Goal: Task Accomplishment & Management: Use online tool/utility

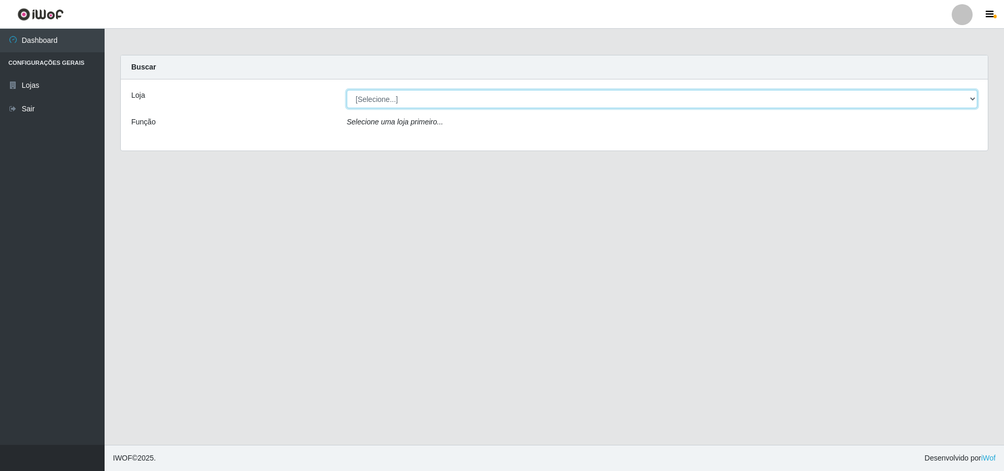
click at [417, 98] on select "[Selecione...] Atacado Vem - [STREET_ADDRESS]" at bounding box center [662, 99] width 631 height 18
select select "449"
click at [347, 90] on select "[Selecione...] Atacado Vem - [STREET_ADDRESS]" at bounding box center [662, 99] width 631 height 18
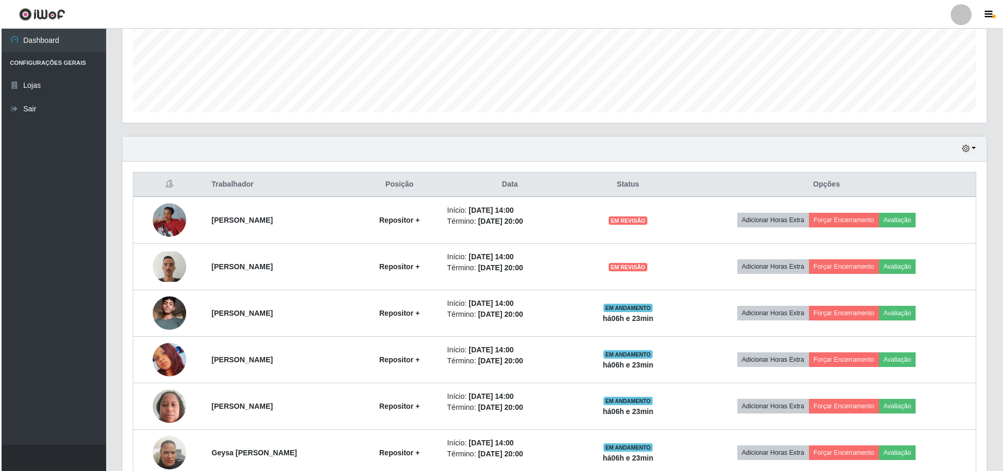
scroll to position [316, 0]
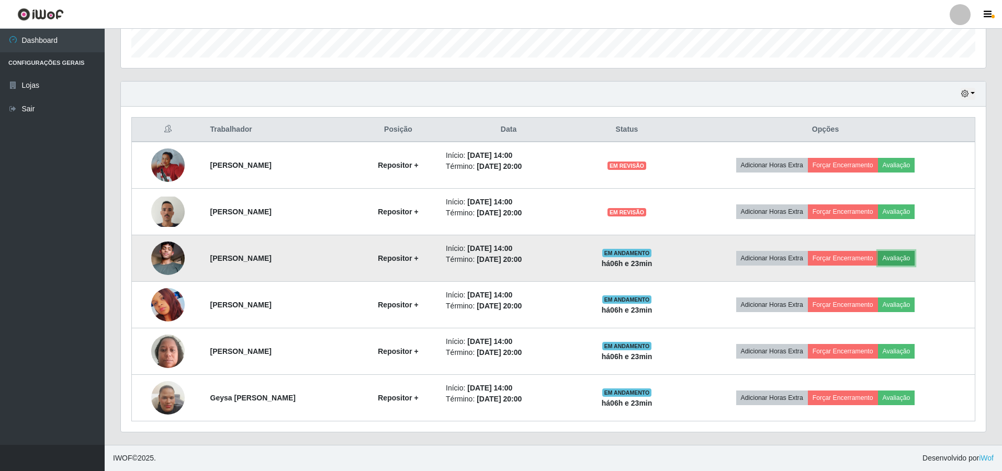
click at [900, 260] on button "Avaliação" at bounding box center [896, 258] width 37 height 15
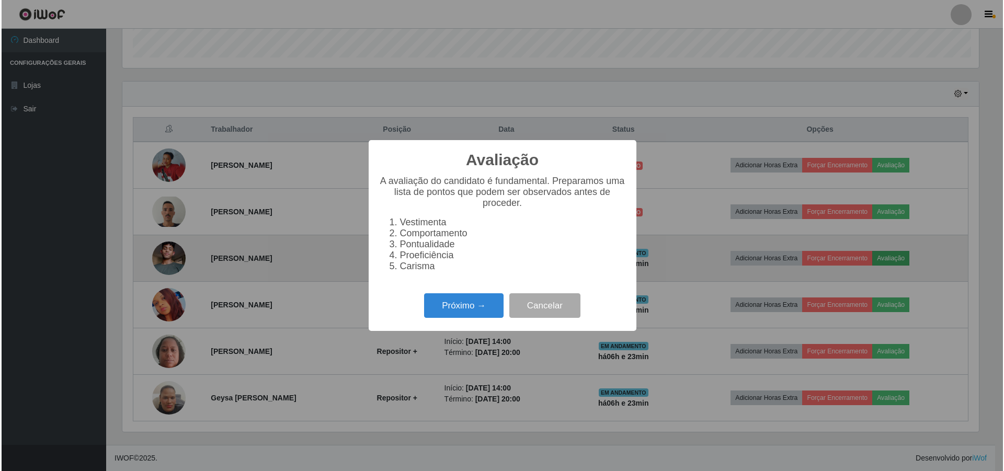
scroll to position [217, 859]
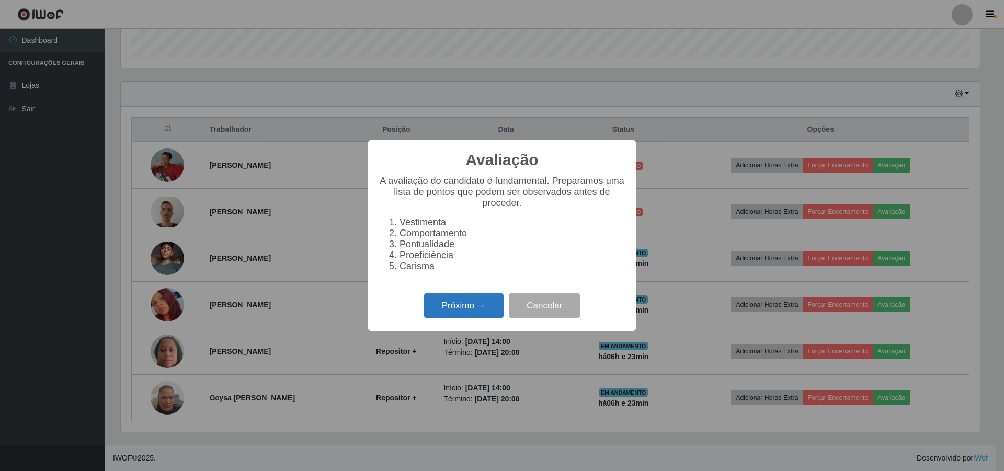
click at [456, 304] on button "Próximo →" at bounding box center [464, 305] width 80 height 25
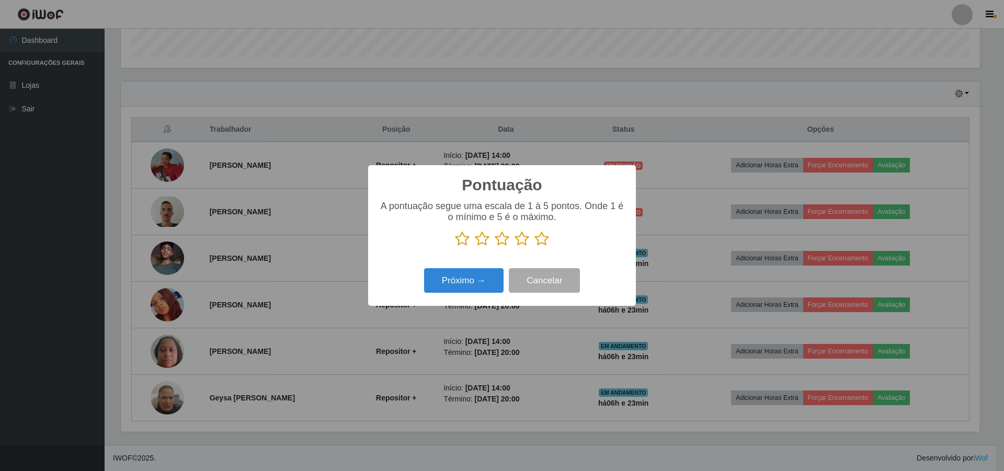
click at [505, 241] on icon at bounding box center [502, 239] width 15 height 16
click at [495, 247] on input "radio" at bounding box center [495, 247] width 0 height 0
click at [466, 284] on button "Próximo →" at bounding box center [464, 280] width 80 height 25
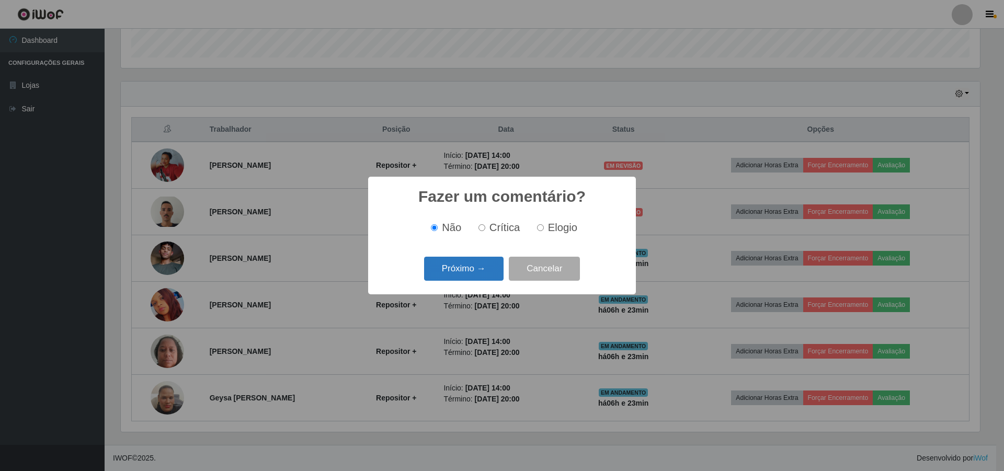
click at [468, 268] on button "Próximo →" at bounding box center [464, 269] width 80 height 25
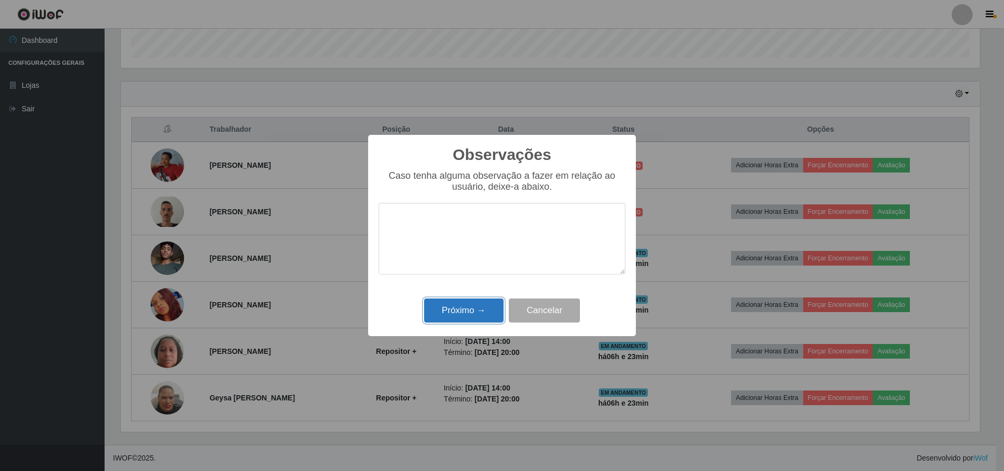
click at [461, 312] on button "Próximo →" at bounding box center [464, 311] width 80 height 25
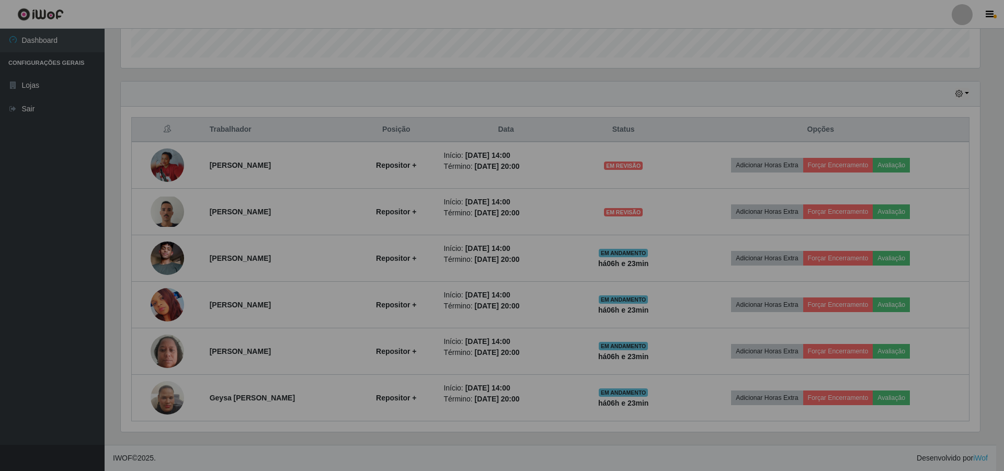
scroll to position [217, 865]
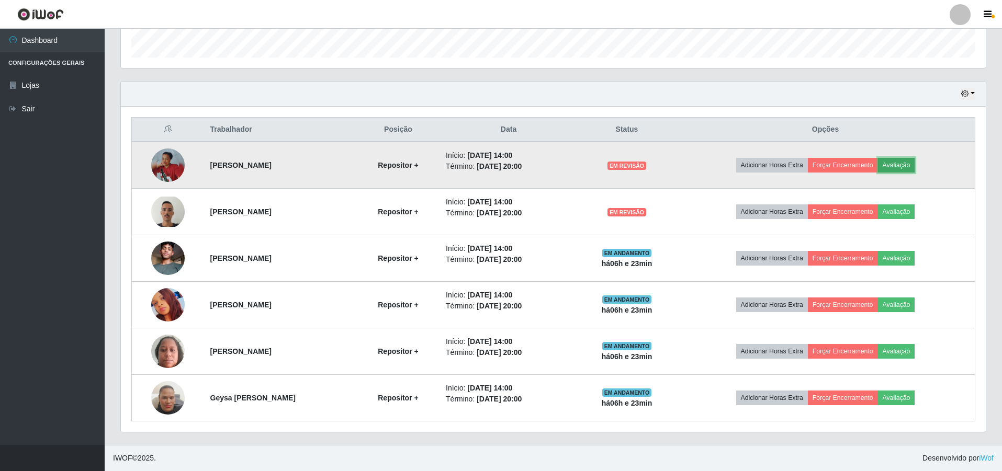
click at [915, 162] on button "Avaliação" at bounding box center [896, 165] width 37 height 15
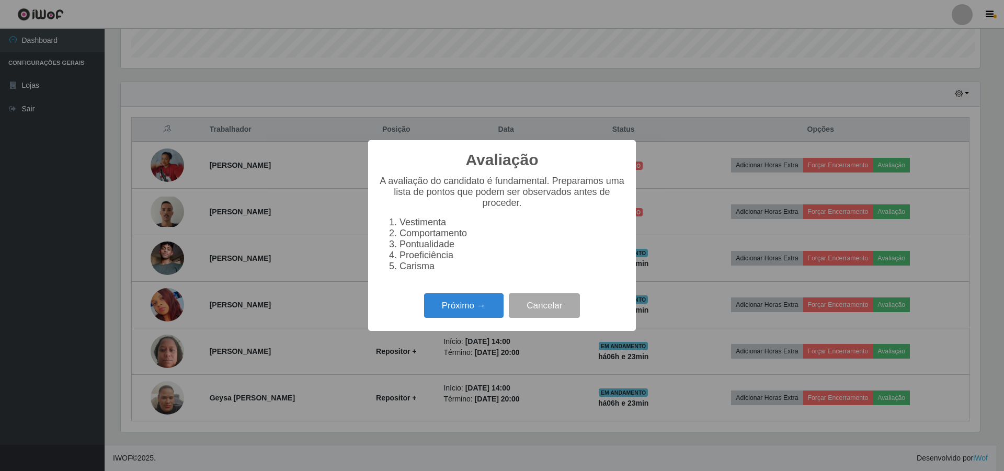
scroll to position [217, 859]
click at [471, 310] on button "Próximo →" at bounding box center [464, 305] width 80 height 25
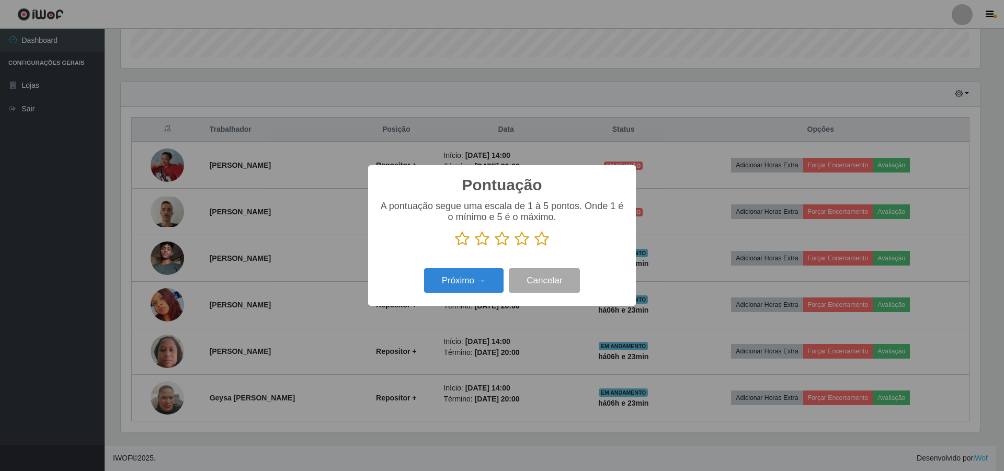
scroll to position [522875, 522233]
click at [506, 242] on icon at bounding box center [502, 239] width 15 height 16
click at [495, 247] on input "radio" at bounding box center [495, 247] width 0 height 0
click at [448, 286] on button "Próximo →" at bounding box center [464, 280] width 80 height 25
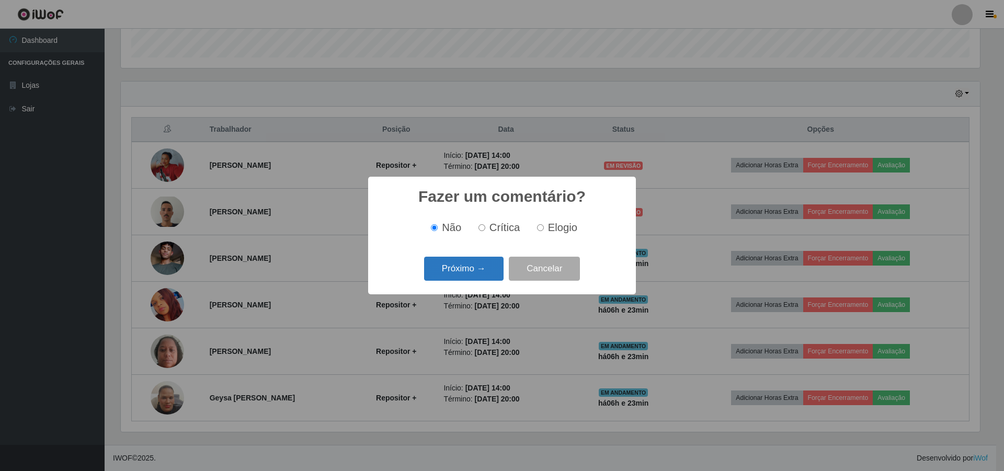
click at [447, 276] on button "Próximo →" at bounding box center [464, 269] width 80 height 25
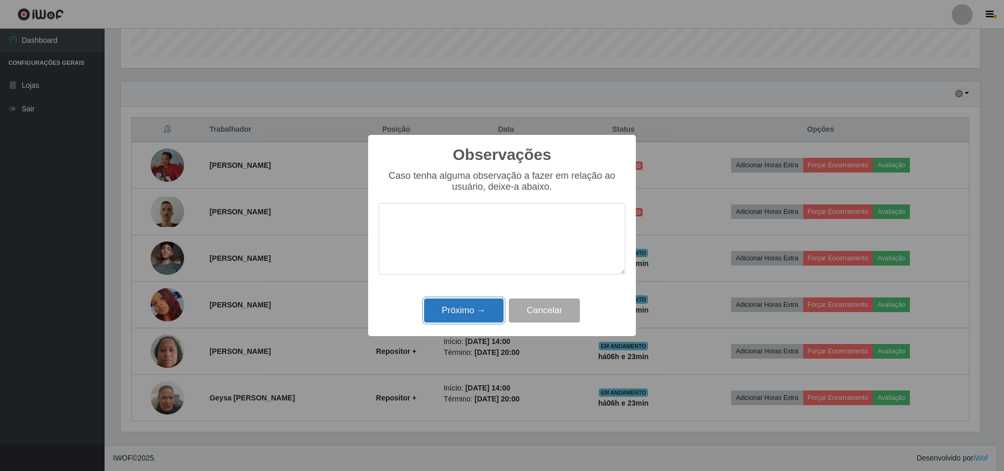
click at [465, 318] on button "Próximo →" at bounding box center [464, 311] width 80 height 25
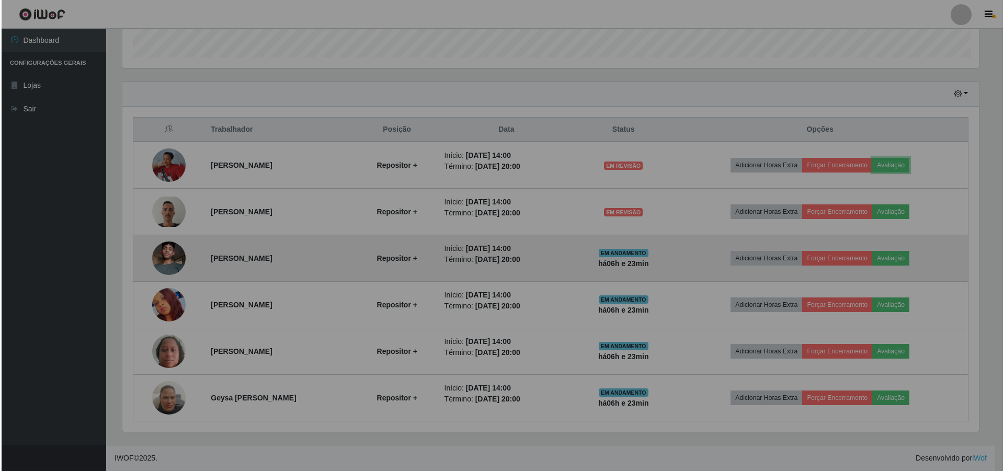
scroll to position [217, 865]
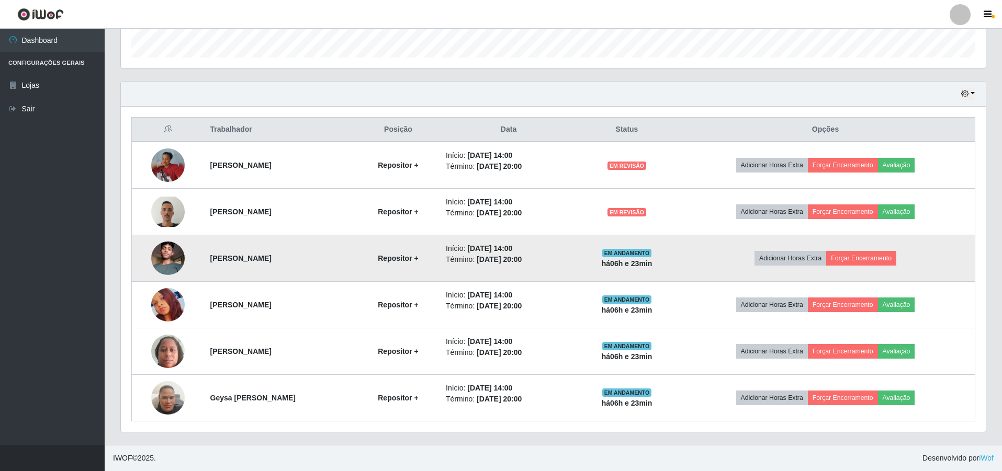
click at [916, 260] on td "Adicionar Horas Extra Forçar Encerramento" at bounding box center [825, 258] width 299 height 47
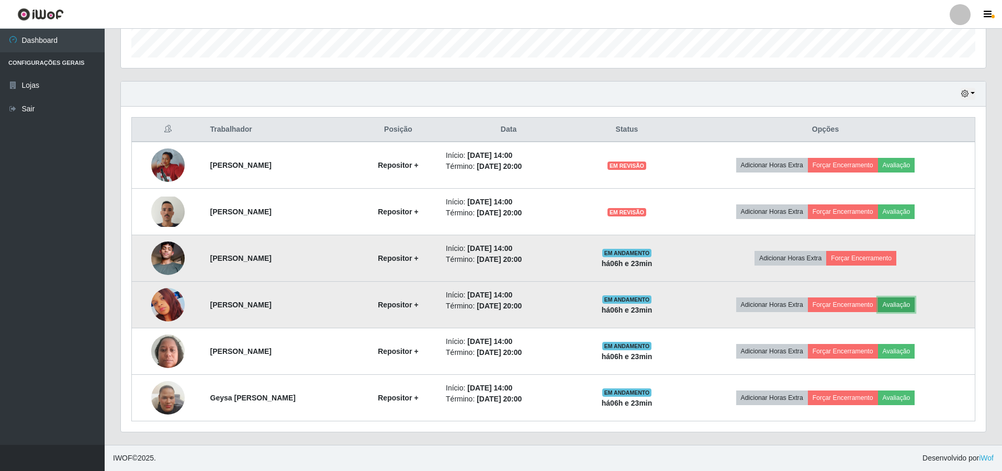
click at [908, 305] on button "Avaliação" at bounding box center [896, 305] width 37 height 15
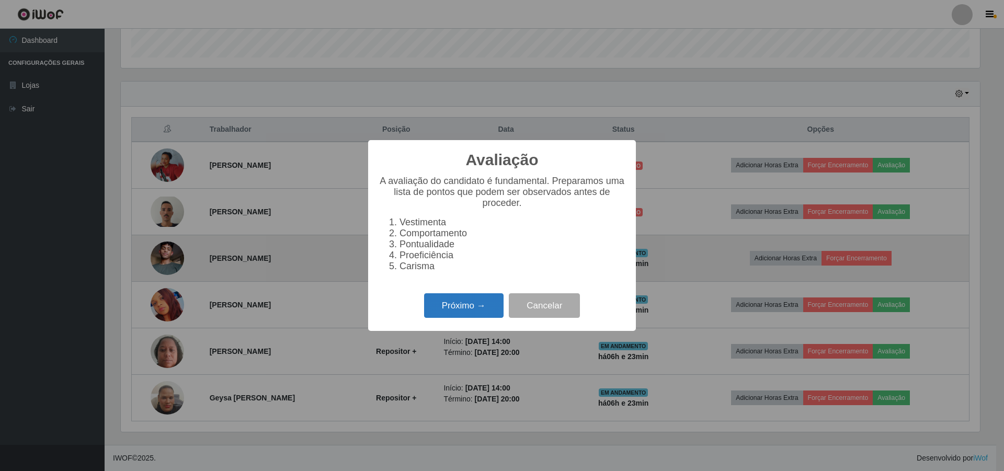
click at [439, 307] on button "Próximo →" at bounding box center [464, 305] width 80 height 25
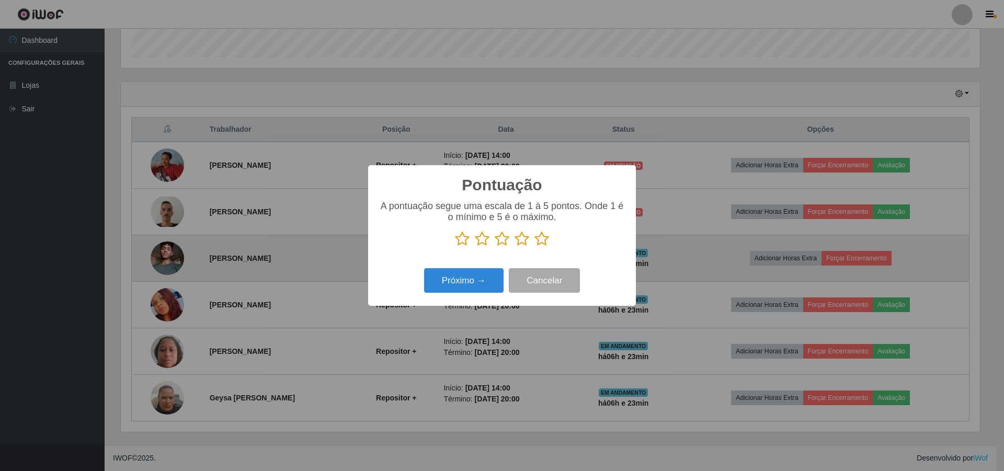
scroll to position [522875, 522233]
click at [501, 241] on icon at bounding box center [502, 239] width 15 height 16
click at [495, 247] on input "radio" at bounding box center [495, 247] width 0 height 0
click at [459, 278] on button "Próximo →" at bounding box center [464, 280] width 80 height 25
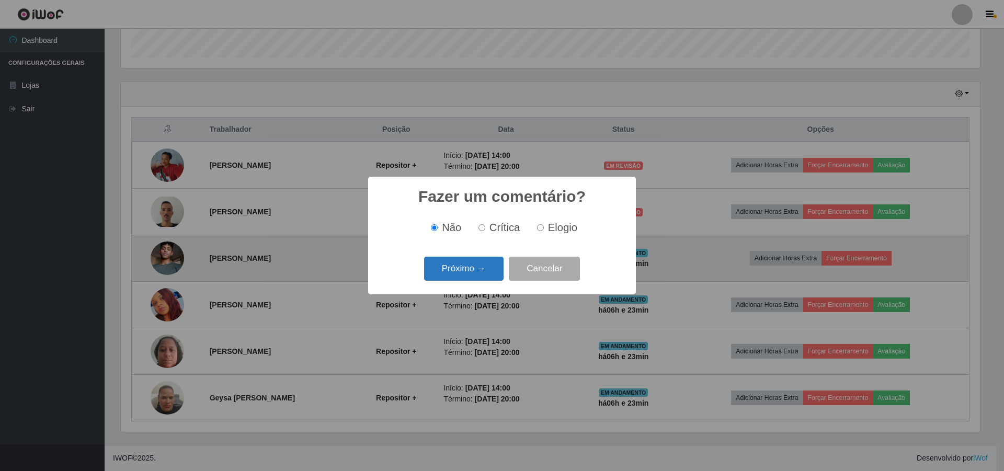
click at [460, 277] on button "Próximo →" at bounding box center [464, 269] width 80 height 25
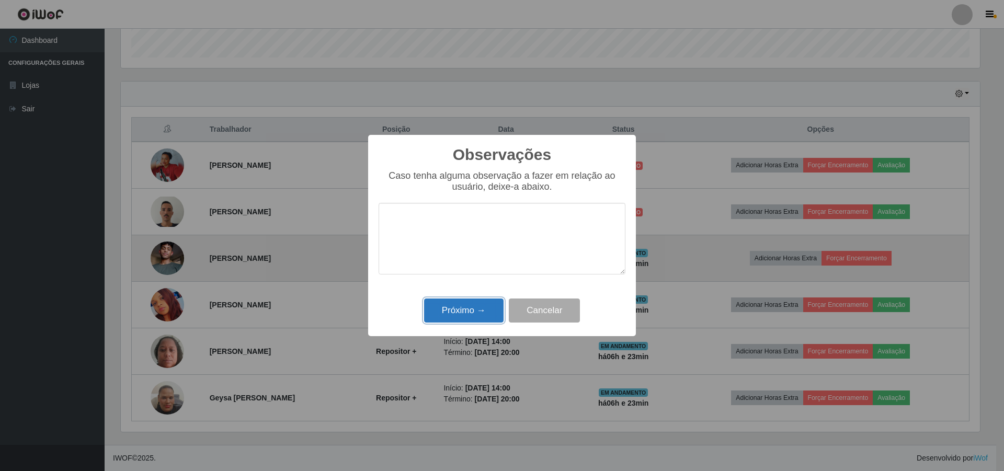
click at [459, 305] on button "Próximo →" at bounding box center [464, 311] width 80 height 25
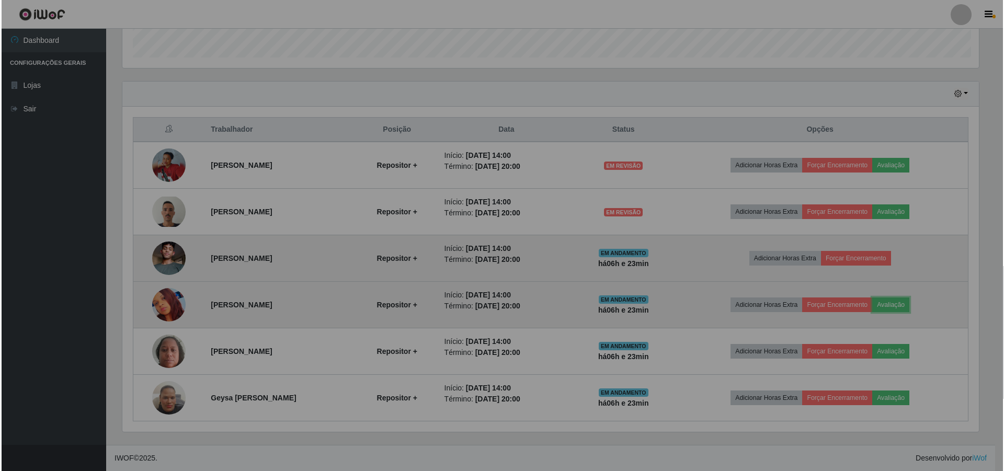
scroll to position [217, 865]
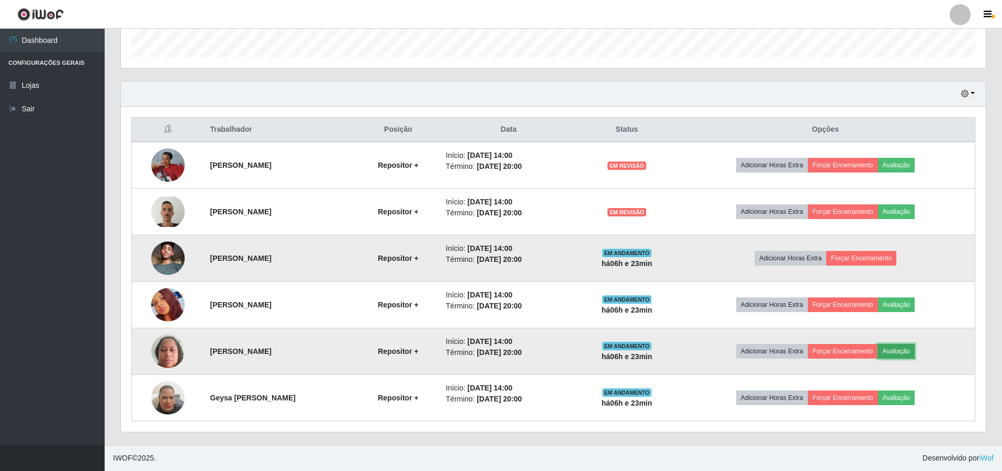
click at [905, 356] on button "Avaliação" at bounding box center [896, 351] width 37 height 15
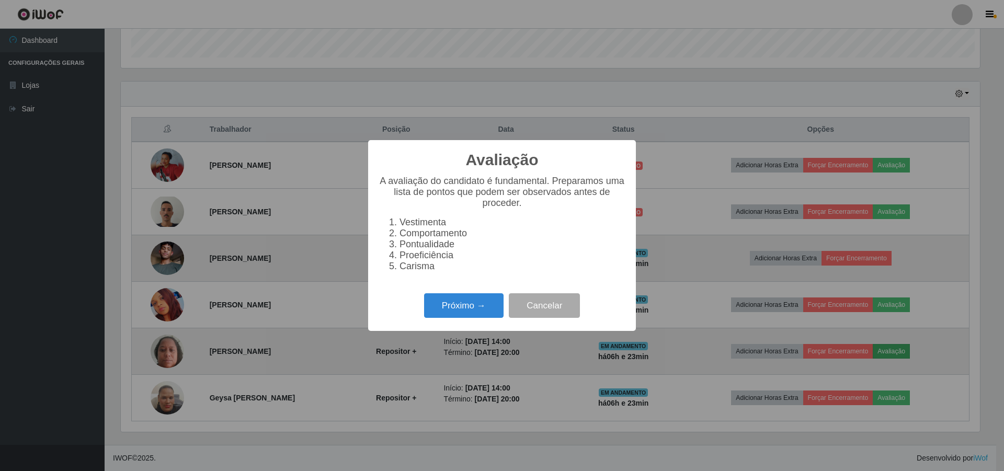
scroll to position [217, 859]
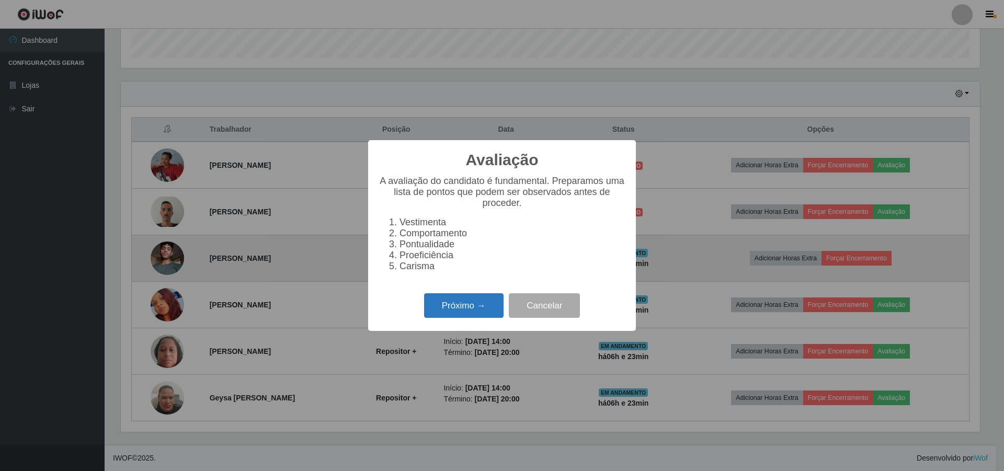
click at [443, 305] on button "Próximo →" at bounding box center [464, 305] width 80 height 25
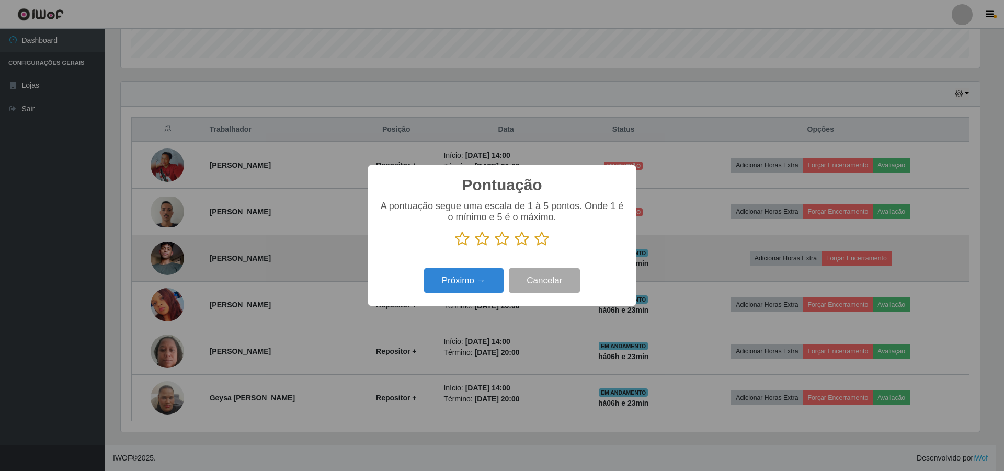
scroll to position [522875, 522233]
click at [502, 238] on icon at bounding box center [502, 239] width 15 height 16
click at [495, 247] on input "radio" at bounding box center [495, 247] width 0 height 0
click at [457, 280] on button "Próximo →" at bounding box center [464, 280] width 80 height 25
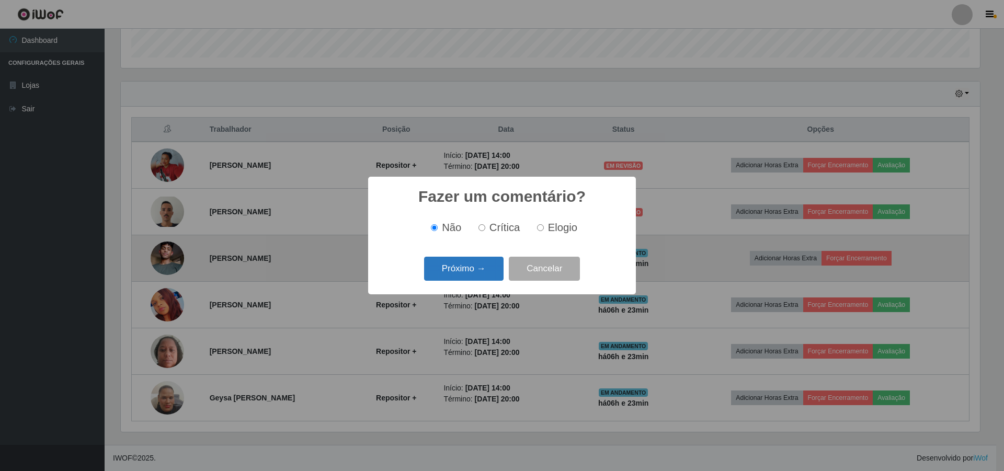
click at [458, 274] on button "Próximo →" at bounding box center [464, 269] width 80 height 25
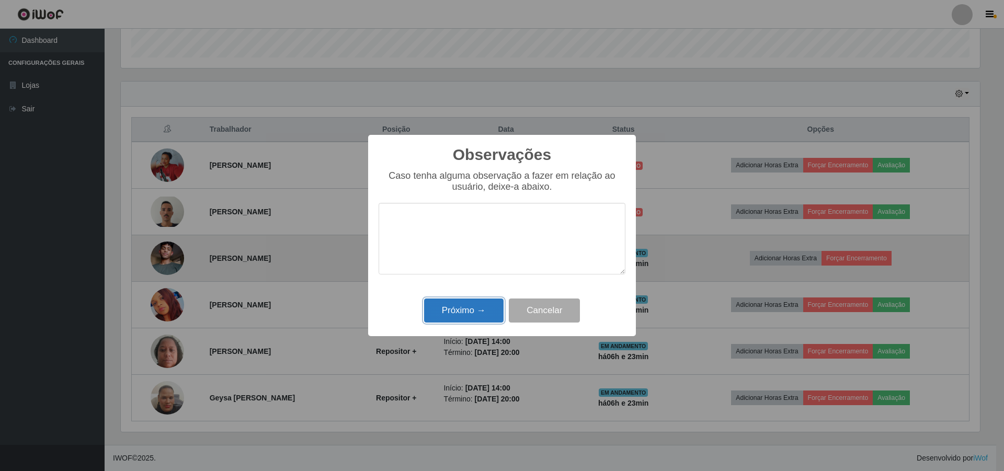
click at [443, 310] on button "Próximo →" at bounding box center [464, 311] width 80 height 25
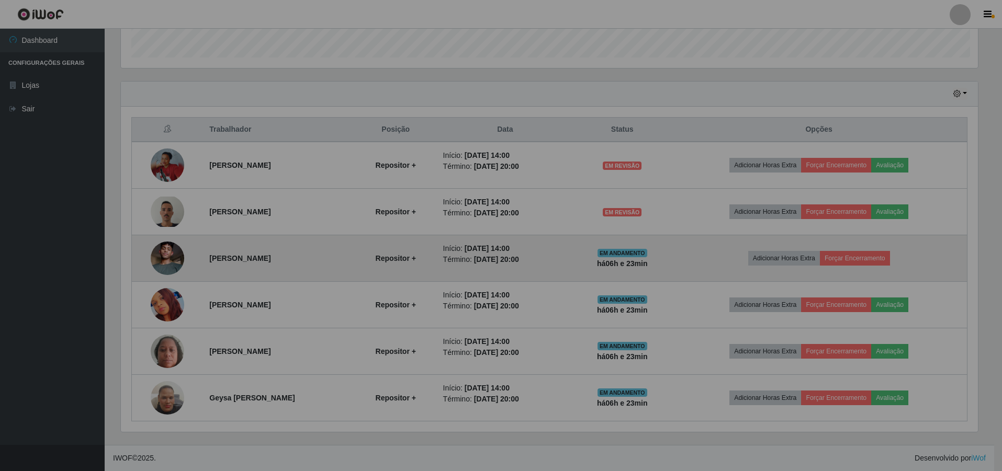
scroll to position [217, 865]
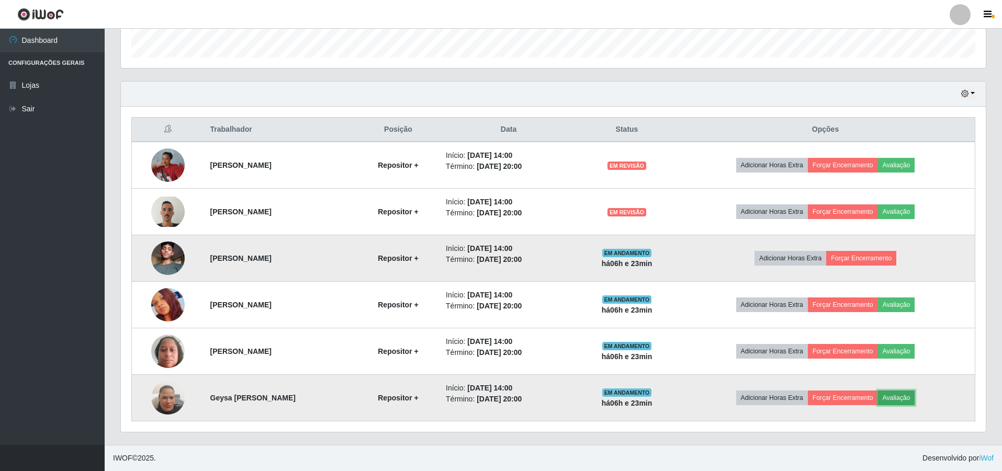
click at [897, 395] on button "Avaliação" at bounding box center [896, 398] width 37 height 15
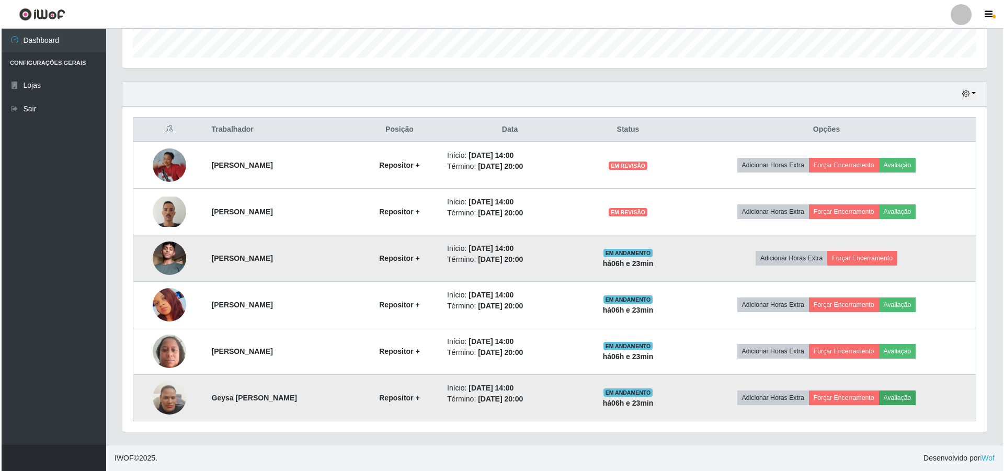
scroll to position [217, 859]
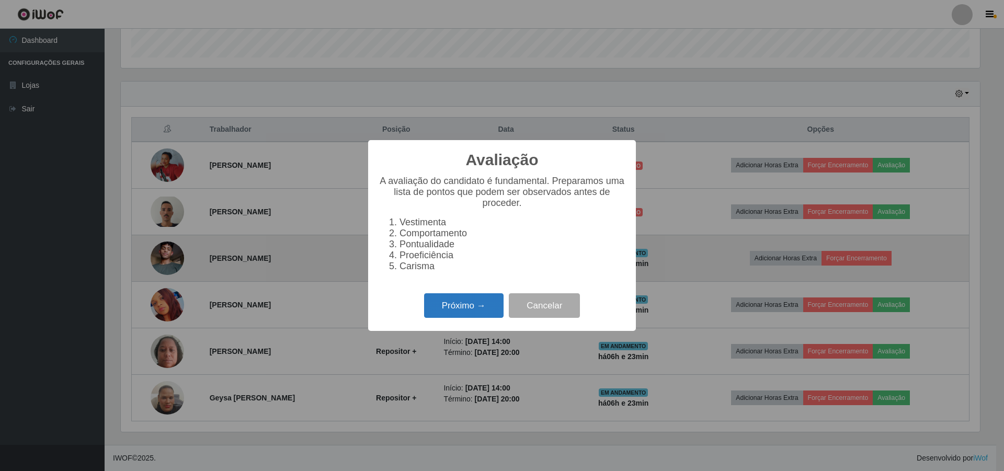
click at [458, 316] on button "Próximo →" at bounding box center [464, 305] width 80 height 25
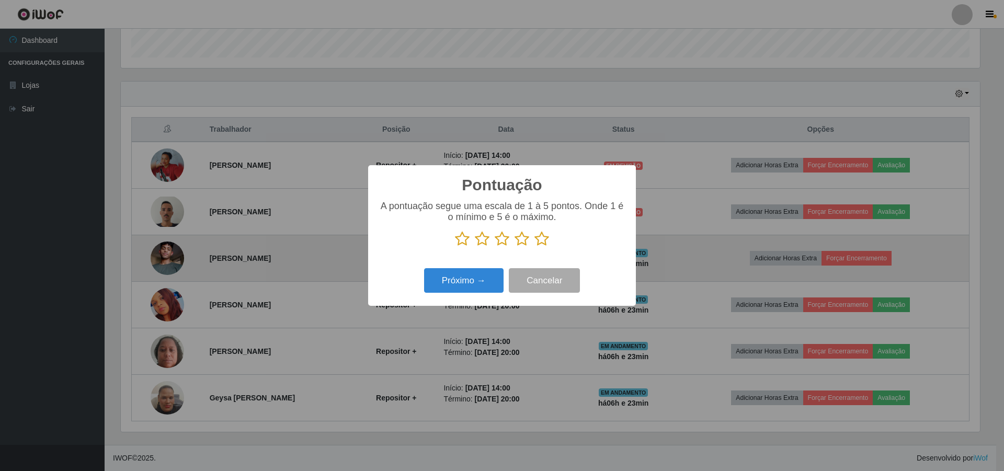
scroll to position [0, 0]
click at [500, 243] on icon at bounding box center [502, 239] width 15 height 16
click at [495, 247] on input "radio" at bounding box center [495, 247] width 0 height 0
click at [455, 289] on button "Próximo →" at bounding box center [464, 280] width 80 height 25
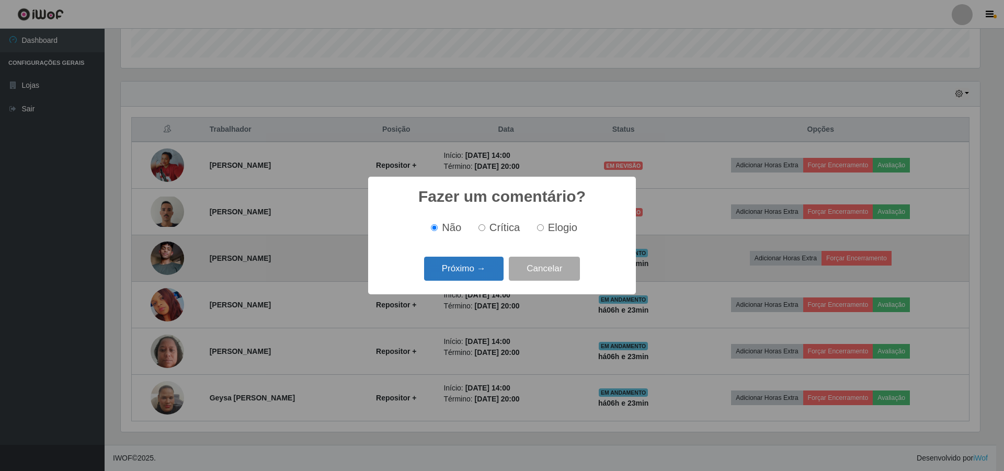
click at [461, 268] on button "Próximo →" at bounding box center [464, 269] width 80 height 25
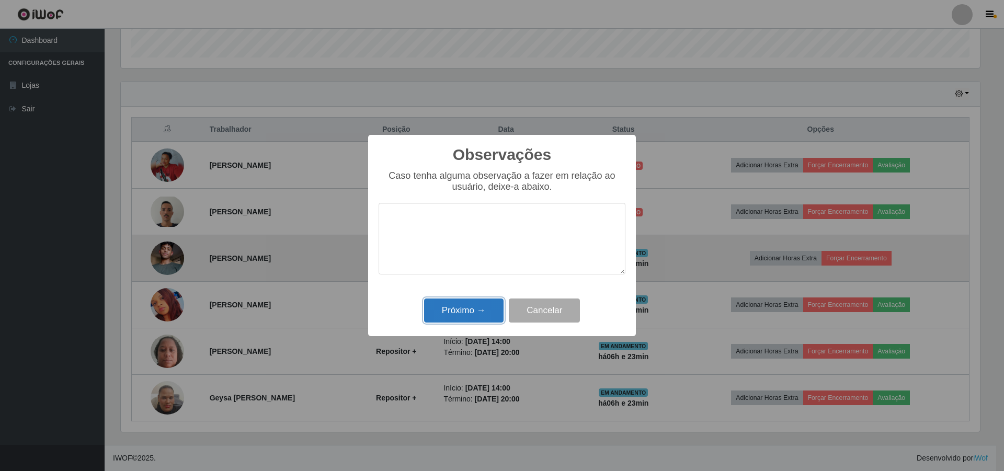
click at [459, 309] on button "Próximo →" at bounding box center [464, 311] width 80 height 25
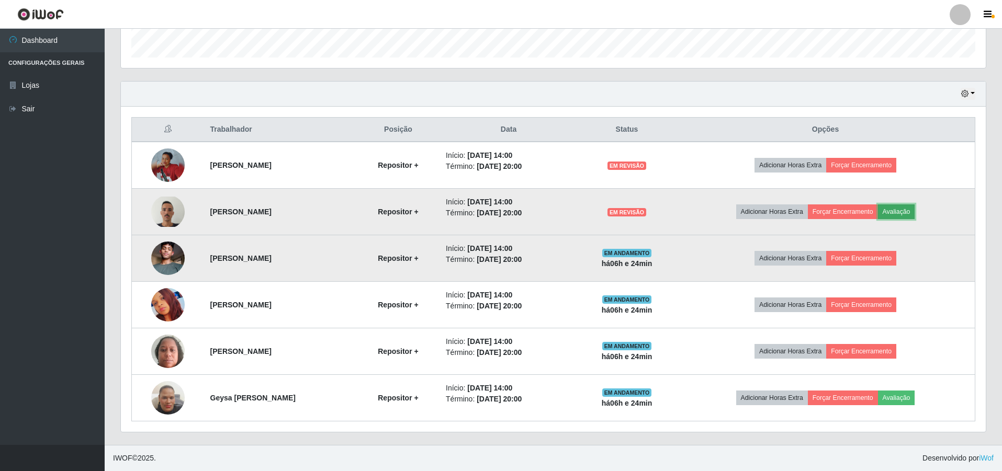
click at [909, 214] on button "Avaliação" at bounding box center [896, 212] width 37 height 15
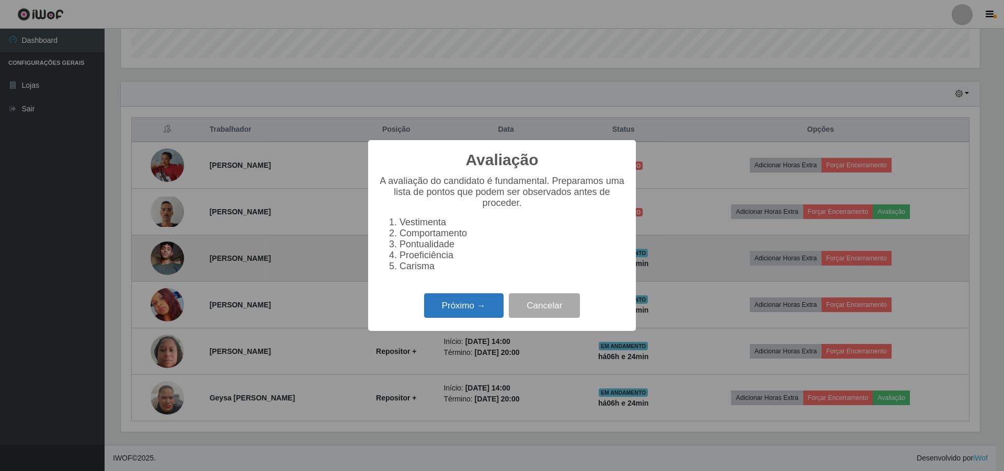
click at [451, 306] on button "Próximo →" at bounding box center [464, 305] width 80 height 25
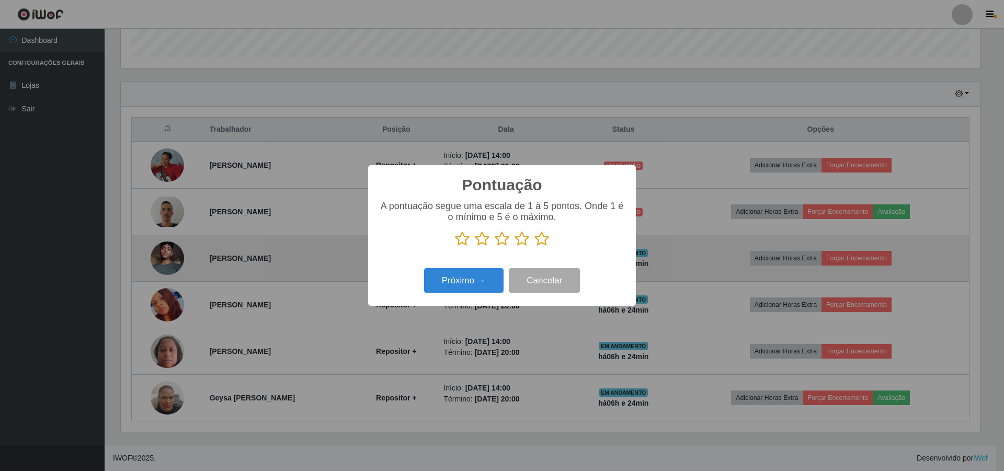
click at [497, 236] on icon at bounding box center [502, 239] width 15 height 16
click at [495, 247] on input "radio" at bounding box center [495, 247] width 0 height 0
click at [475, 276] on button "Próximo →" at bounding box center [464, 280] width 80 height 25
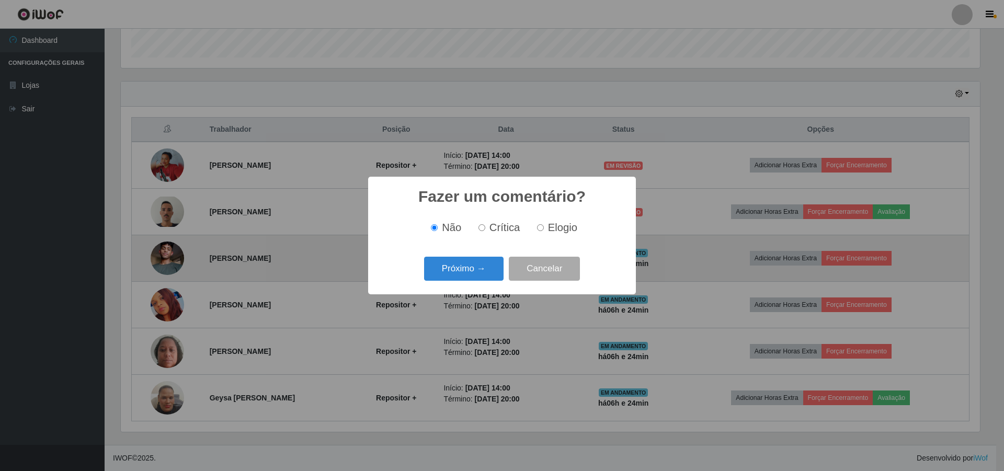
click at [475, 276] on button "Próximo →" at bounding box center [464, 269] width 80 height 25
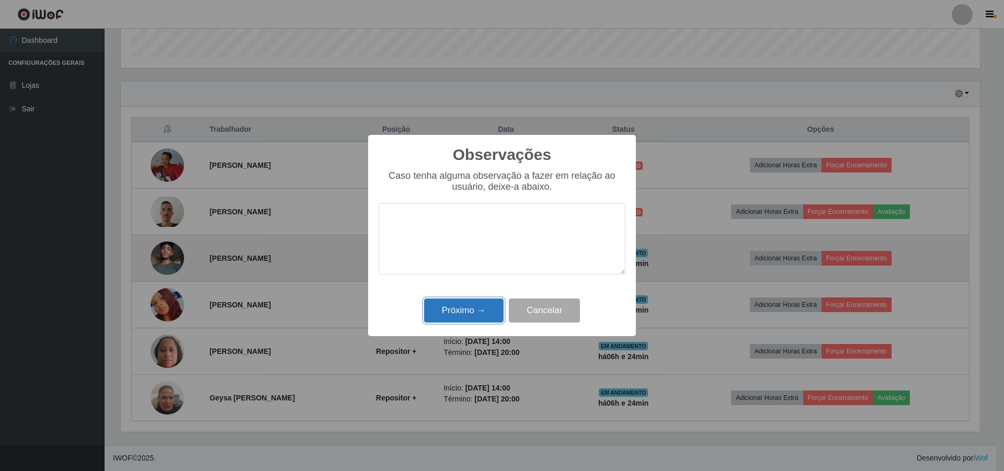
click at [456, 313] on button "Próximo →" at bounding box center [464, 311] width 80 height 25
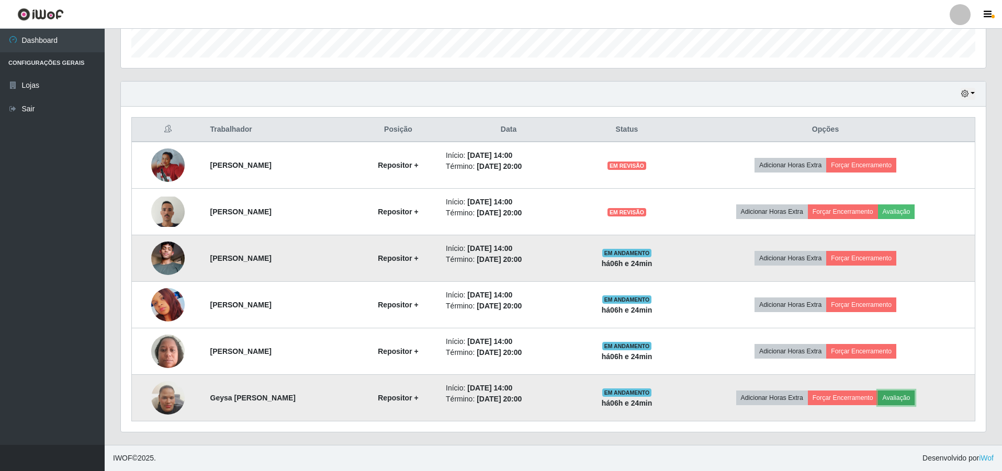
click at [914, 395] on button "Avaliação" at bounding box center [896, 398] width 37 height 15
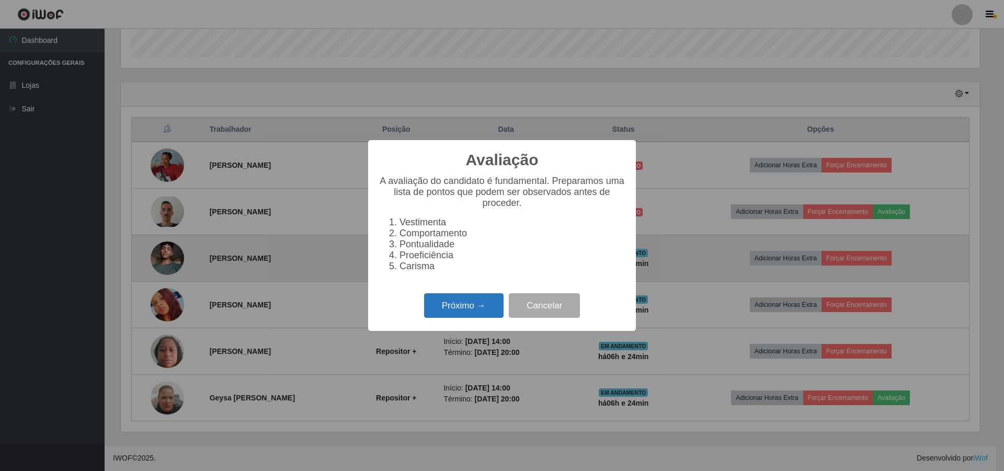
click at [466, 314] on button "Próximo →" at bounding box center [464, 305] width 80 height 25
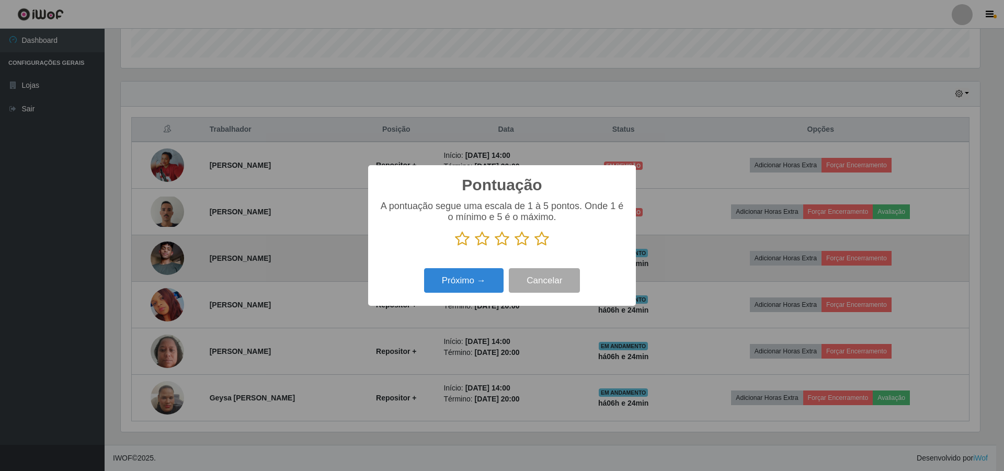
click at [499, 240] on icon at bounding box center [502, 239] width 15 height 16
click at [495, 247] on input "radio" at bounding box center [495, 247] width 0 height 0
click at [461, 274] on button "Próximo →" at bounding box center [464, 280] width 80 height 25
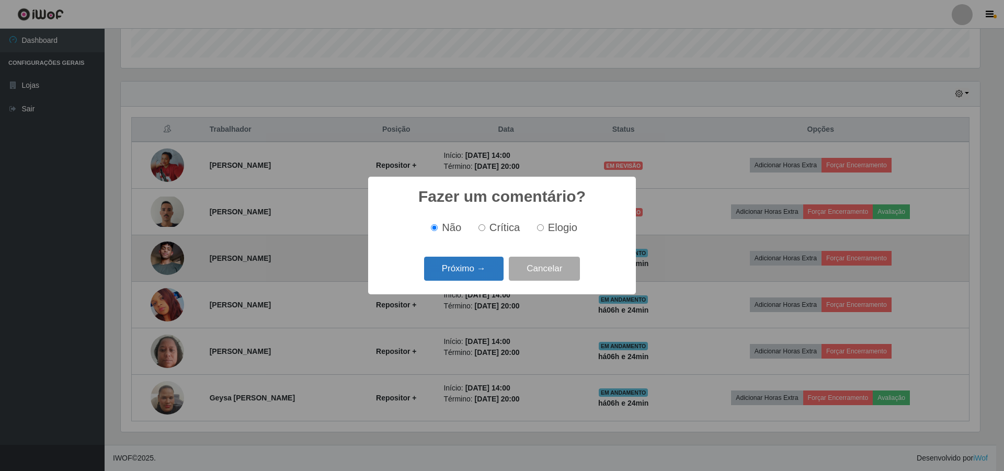
click at [457, 272] on button "Próximo →" at bounding box center [464, 269] width 80 height 25
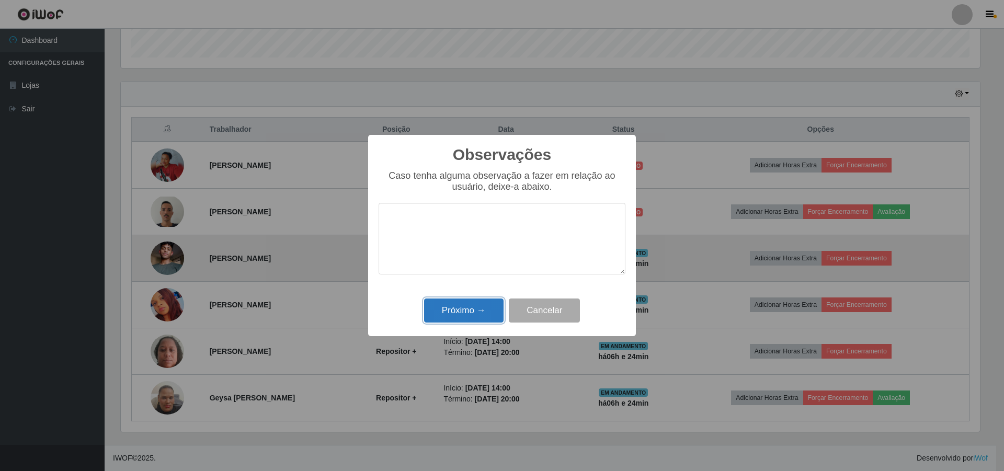
click at [445, 318] on button "Próximo →" at bounding box center [464, 311] width 80 height 25
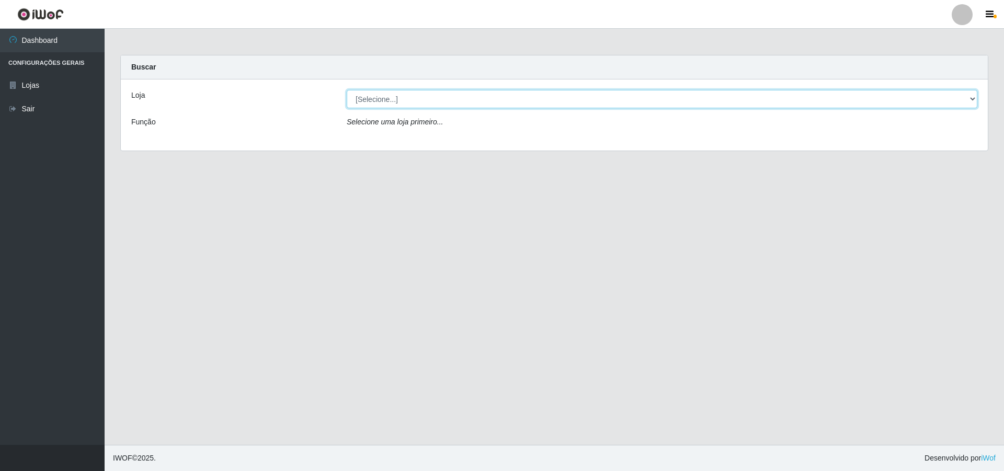
click at [860, 97] on select "[Selecione...] Atacado Vem - [STREET_ADDRESS]" at bounding box center [662, 99] width 631 height 18
select select "449"
click at [347, 90] on select "[Selecione...] Atacado Vem - [STREET_ADDRESS]" at bounding box center [662, 99] width 631 height 18
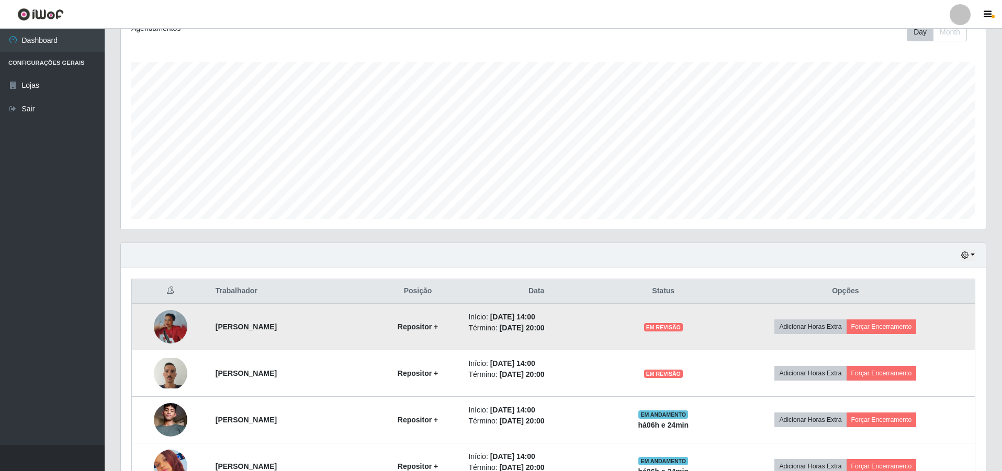
scroll to position [262, 0]
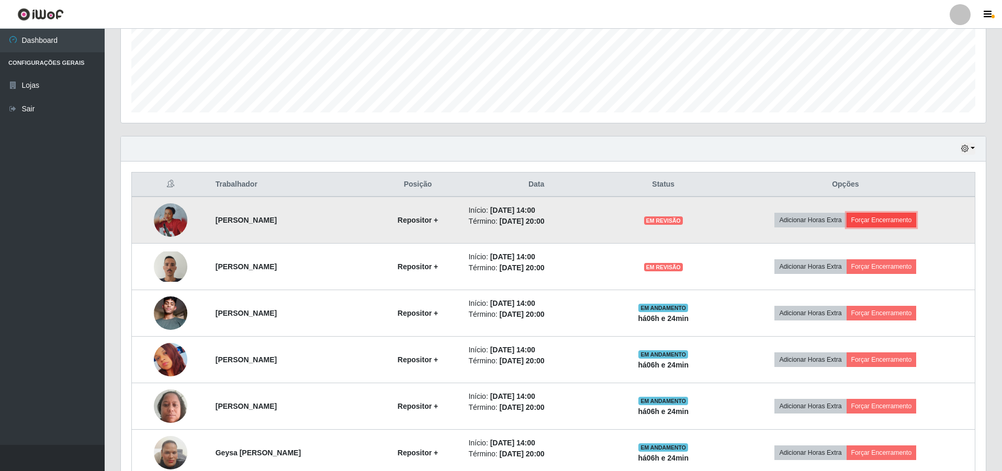
click at [888, 219] on button "Forçar Encerramento" at bounding box center [881, 220] width 70 height 15
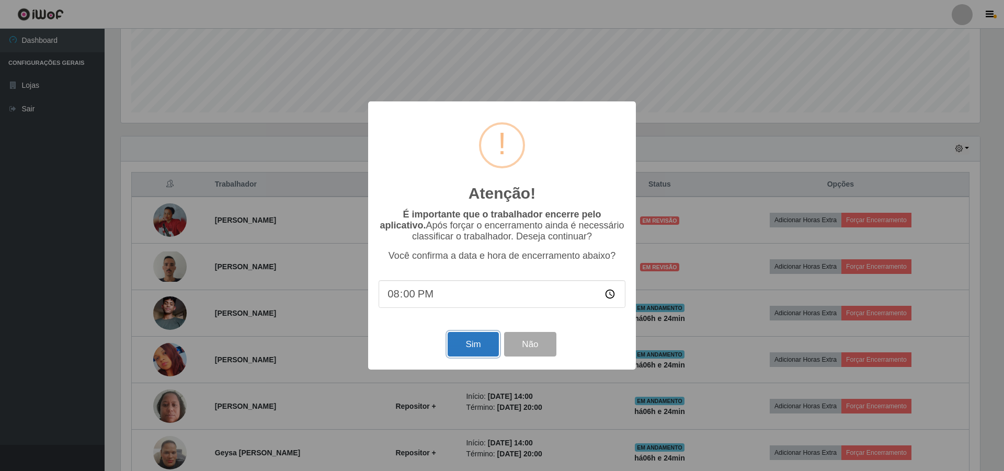
click at [468, 348] on button "Sim" at bounding box center [473, 344] width 51 height 25
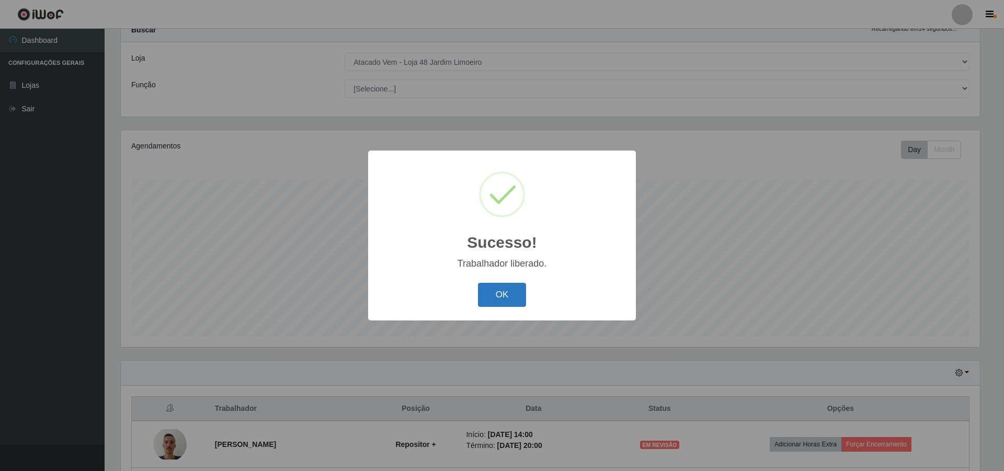
click at [486, 295] on button "OK" at bounding box center [502, 295] width 49 height 25
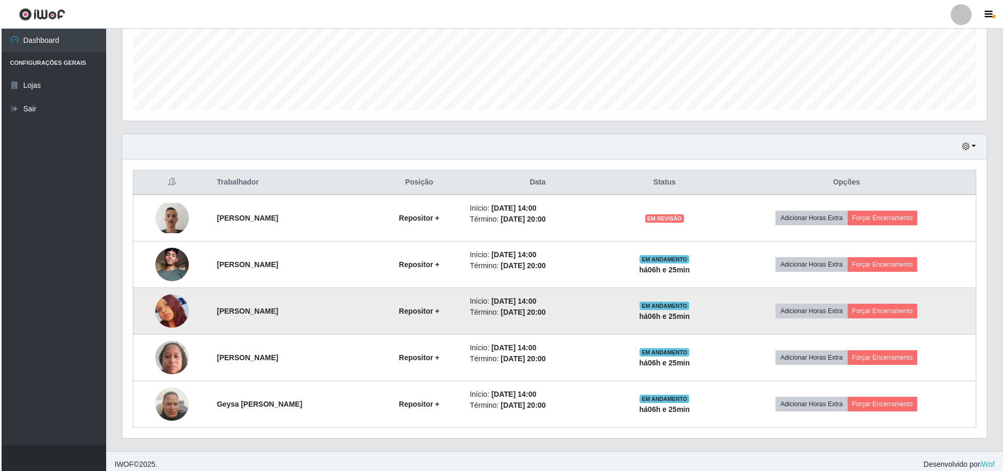
scroll to position [270, 0]
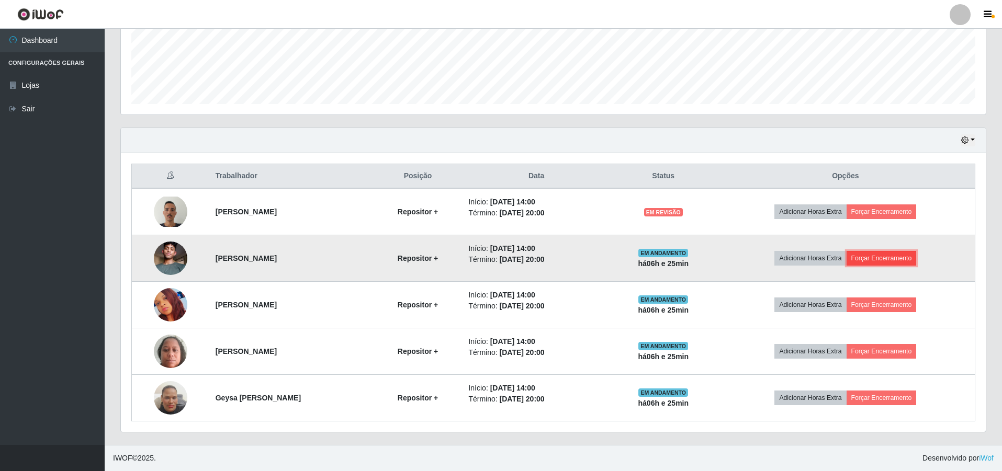
click at [886, 258] on button "Forçar Encerramento" at bounding box center [881, 258] width 70 height 15
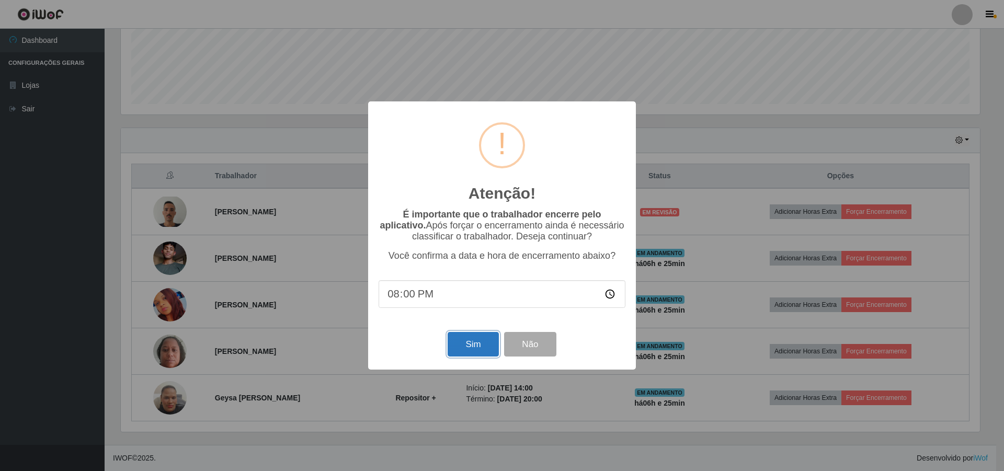
click at [468, 353] on button "Sim" at bounding box center [473, 344] width 51 height 25
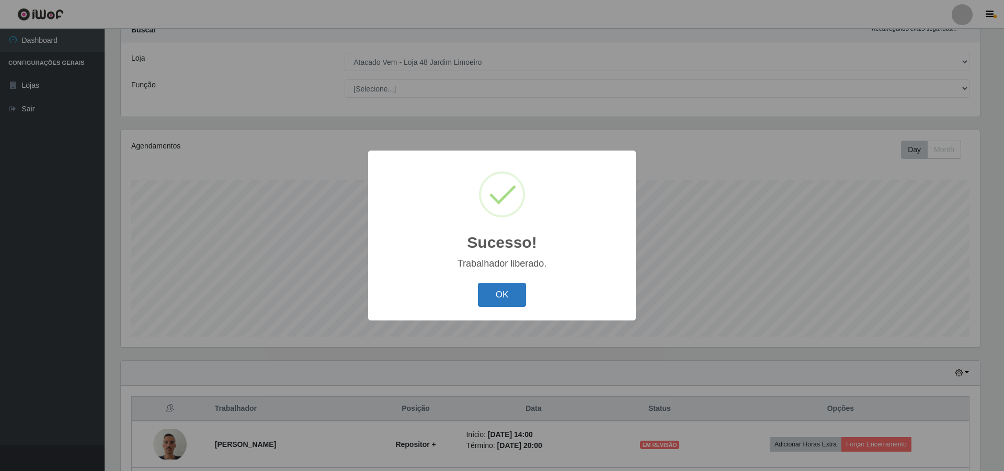
click at [503, 289] on button "OK" at bounding box center [502, 295] width 49 height 25
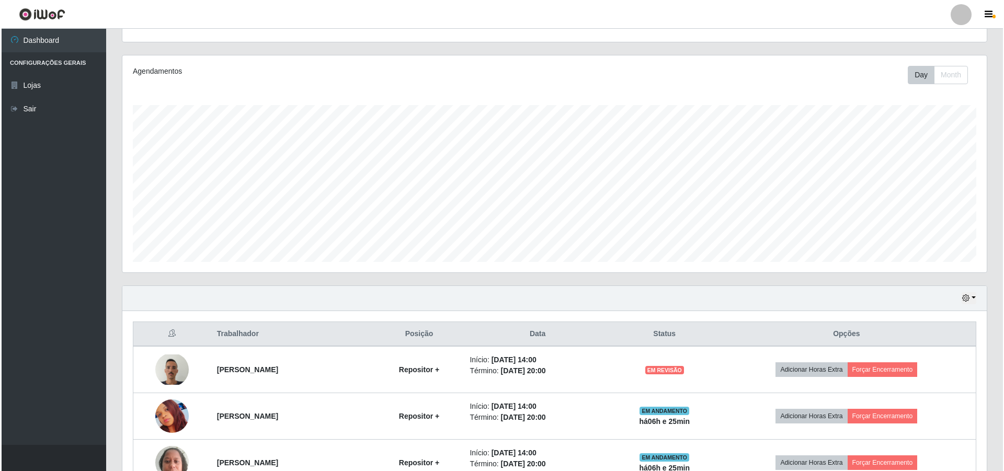
scroll to position [223, 0]
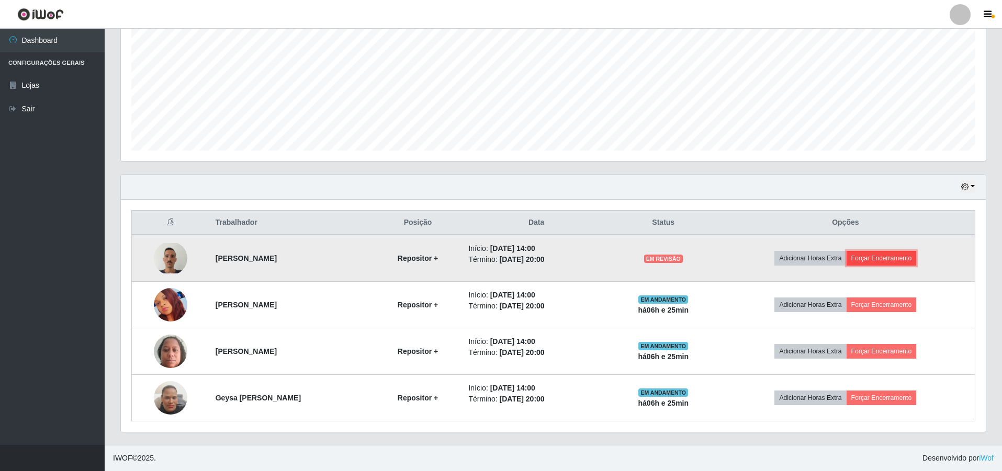
click at [910, 254] on button "Forçar Encerramento" at bounding box center [881, 258] width 70 height 15
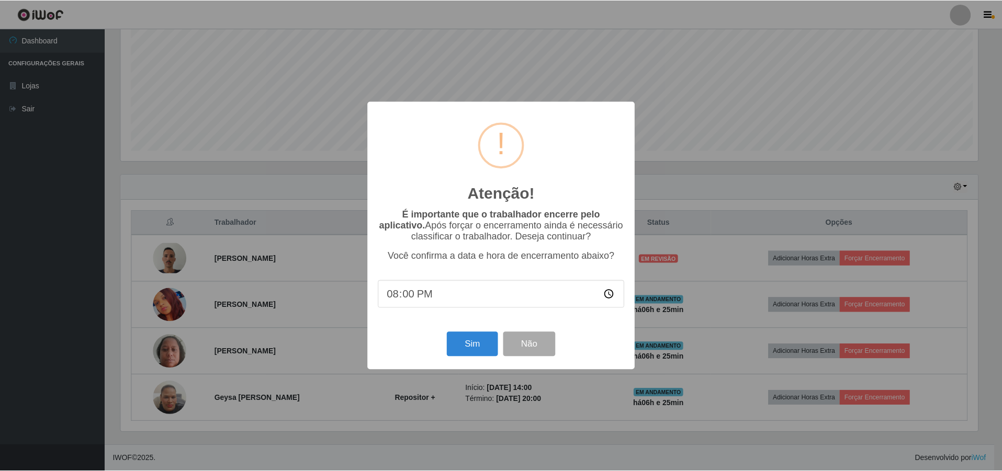
scroll to position [217, 859]
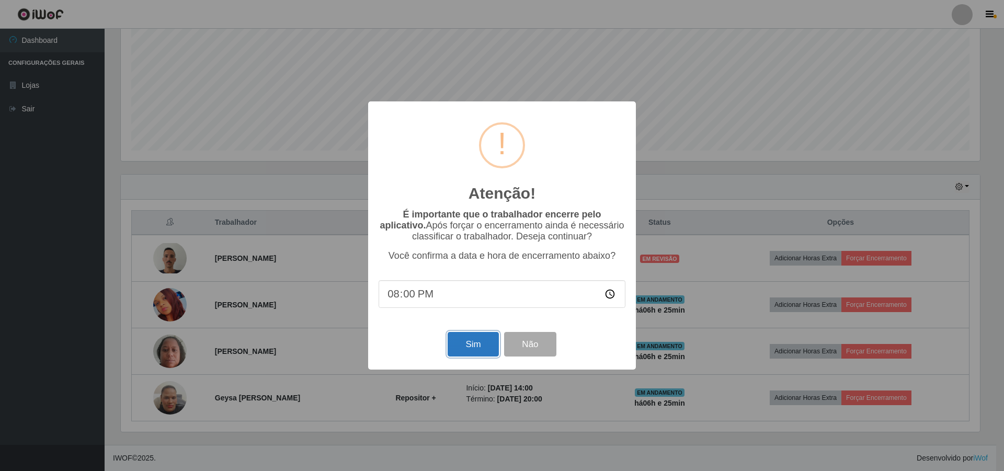
click at [483, 355] on button "Sim" at bounding box center [473, 344] width 51 height 25
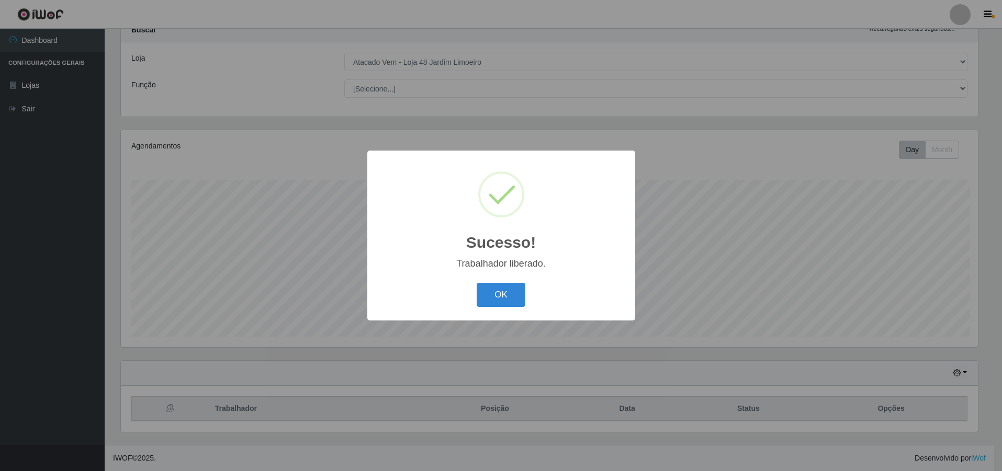
scroll to position [0, 0]
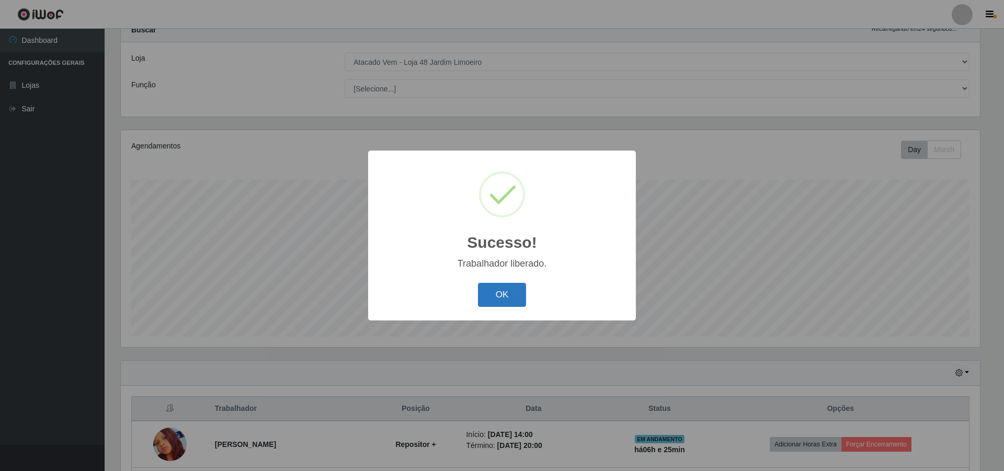
click at [504, 300] on button "OK" at bounding box center [502, 295] width 49 height 25
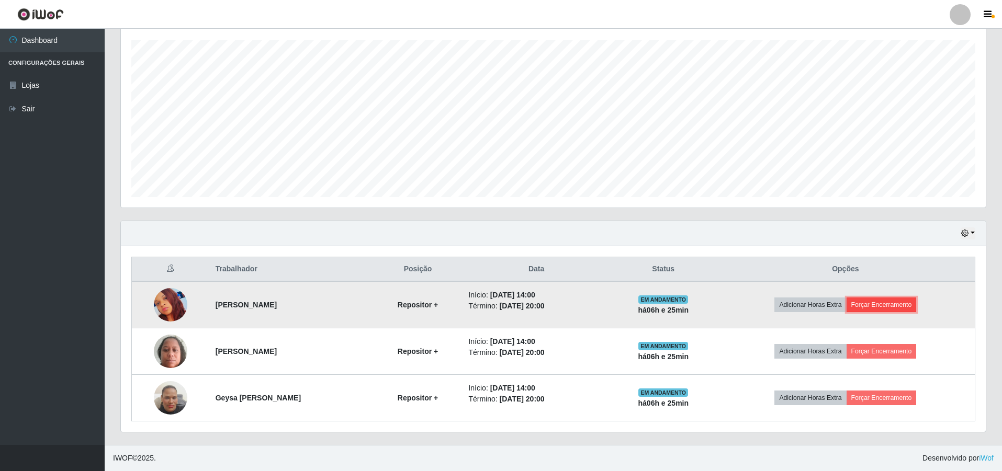
click at [891, 307] on button "Forçar Encerramento" at bounding box center [881, 305] width 70 height 15
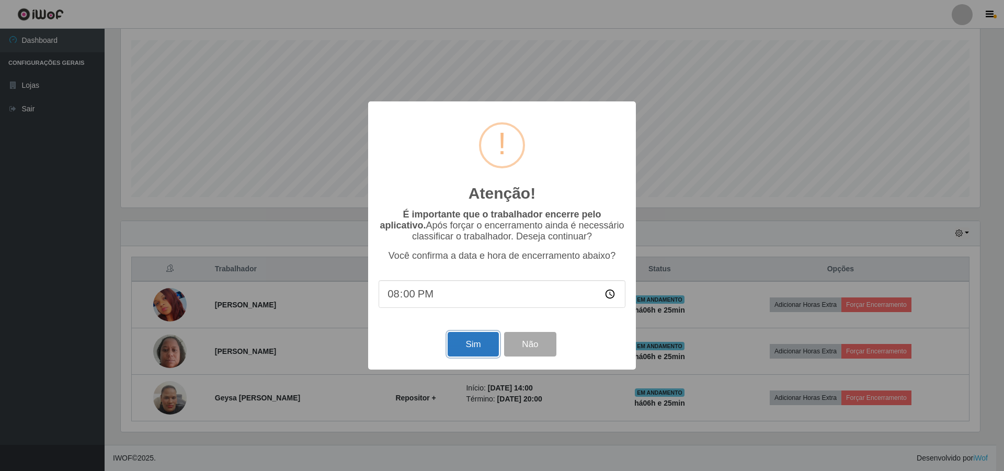
click at [479, 354] on button "Sim" at bounding box center [473, 344] width 51 height 25
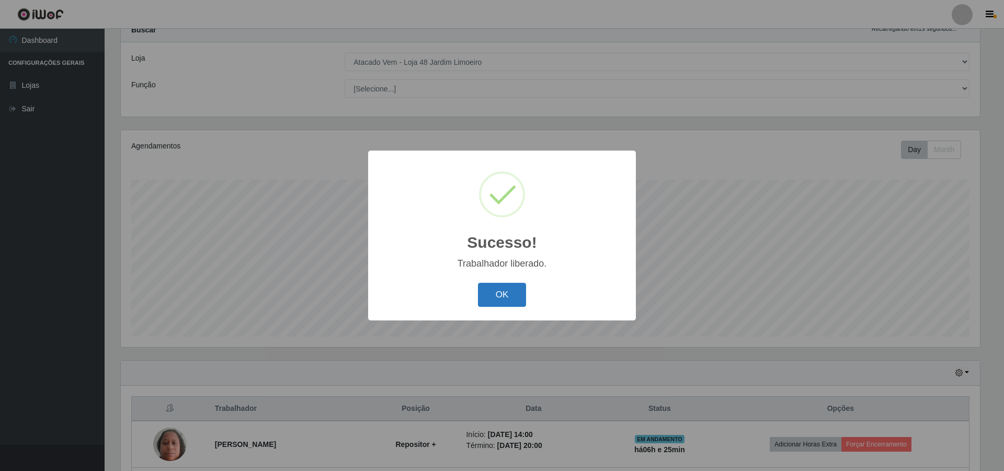
click at [508, 289] on button "OK" at bounding box center [502, 295] width 49 height 25
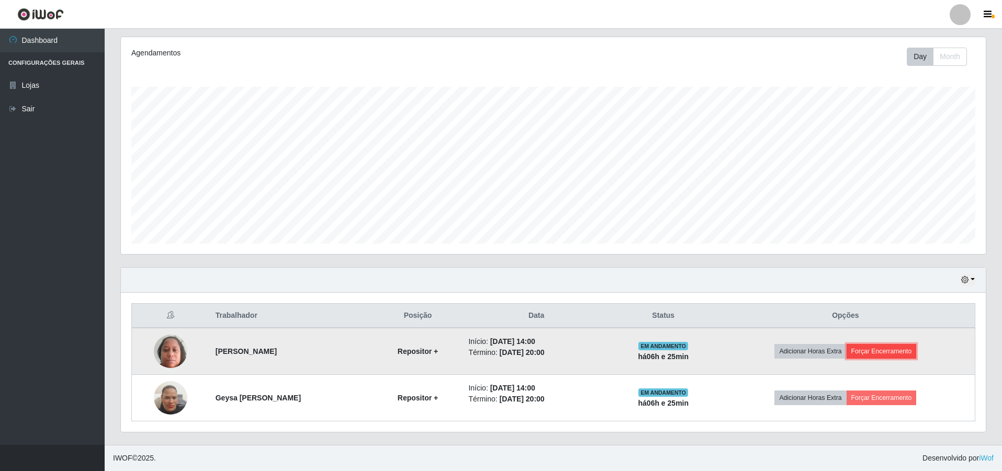
click at [900, 351] on button "Forçar Encerramento" at bounding box center [881, 351] width 70 height 15
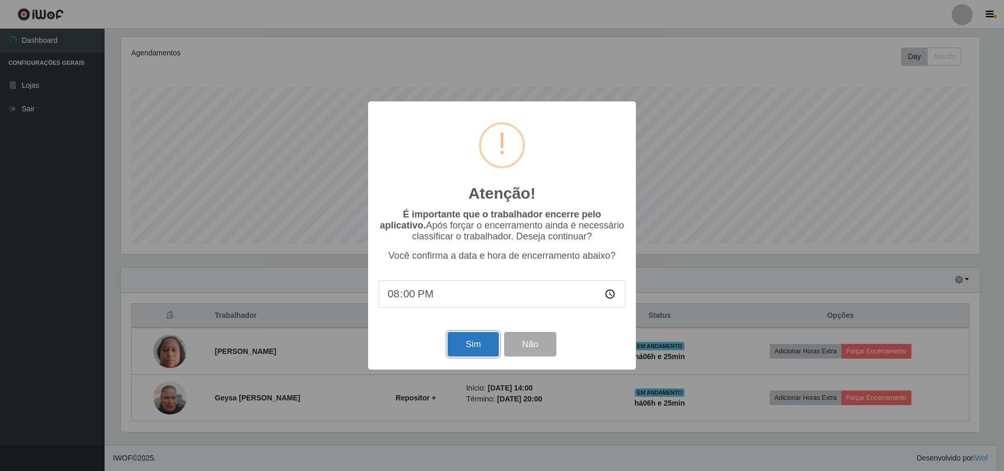
click at [455, 347] on button "Sim" at bounding box center [473, 344] width 51 height 25
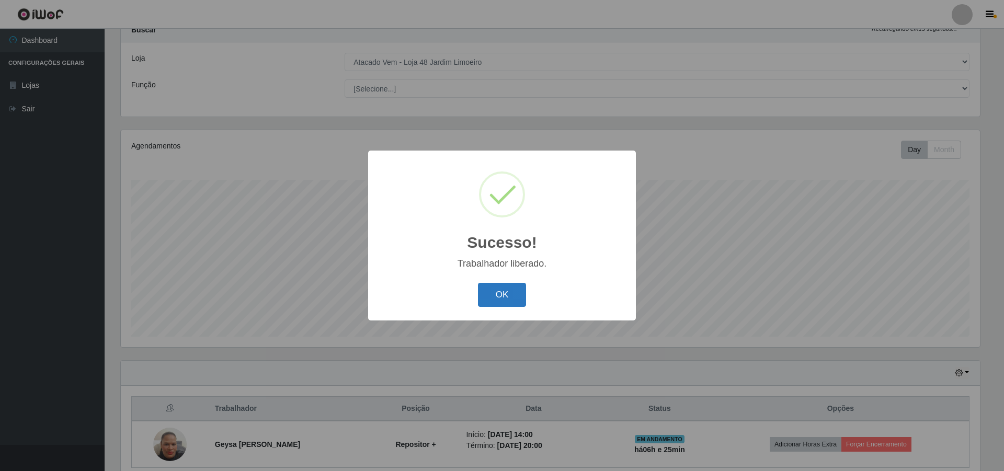
click at [501, 297] on button "OK" at bounding box center [502, 295] width 49 height 25
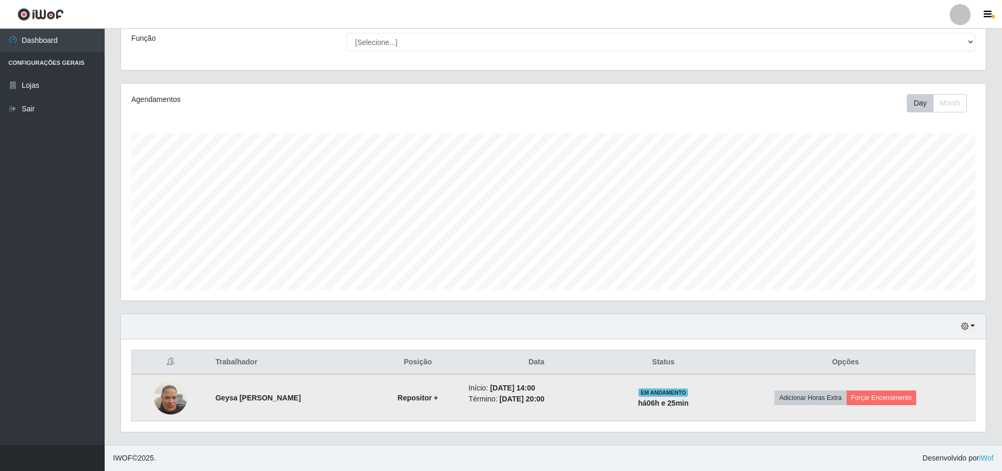
click at [879, 389] on td "Adicionar Horas Extra Forçar Encerramento" at bounding box center [845, 398] width 259 height 47
click at [882, 398] on button "Forçar Encerramento" at bounding box center [881, 398] width 70 height 15
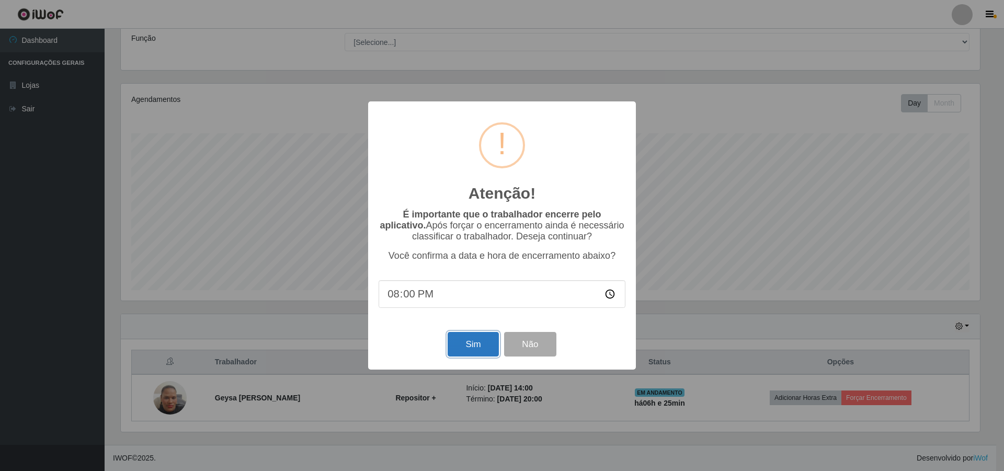
click at [466, 348] on button "Sim" at bounding box center [473, 344] width 51 height 25
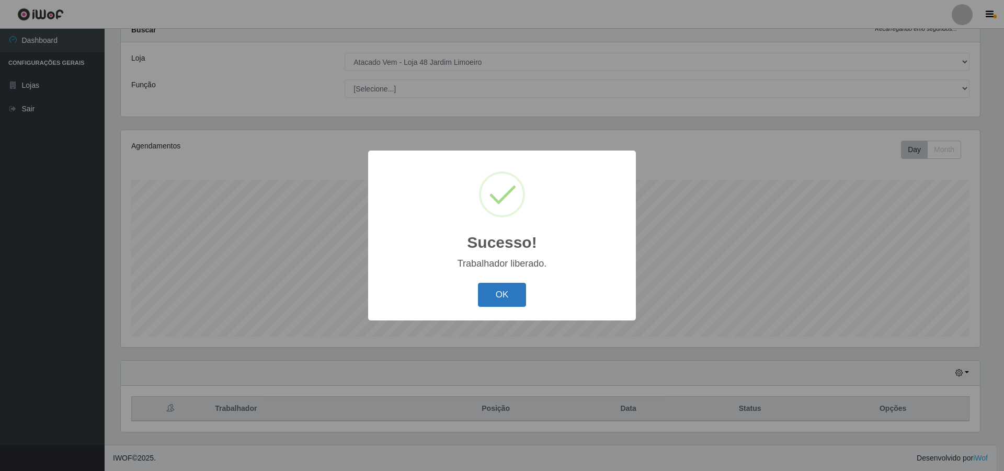
click at [504, 298] on button "OK" at bounding box center [502, 295] width 49 height 25
